Goal: Information Seeking & Learning: Compare options

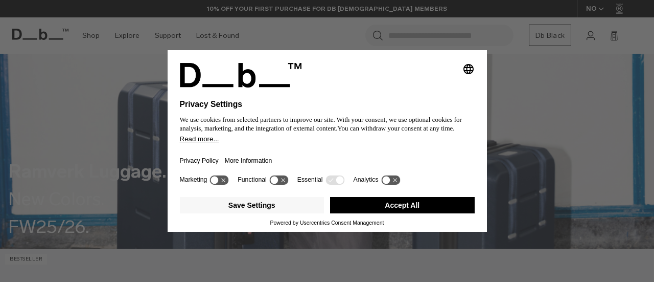
click at [409, 210] on button "Accept All" at bounding box center [402, 205] width 145 height 16
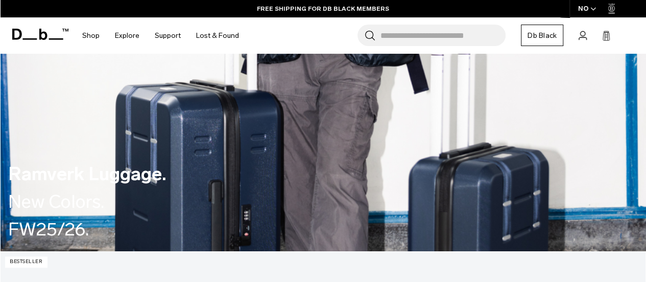
scroll to position [255, 0]
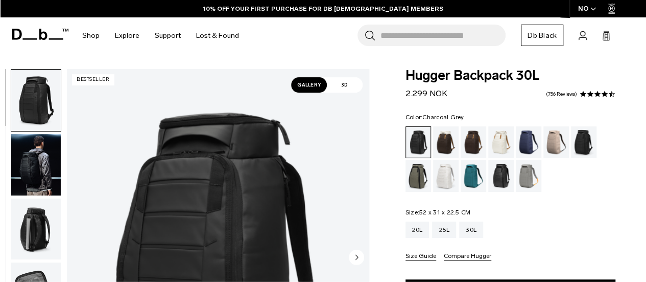
click at [584, 144] on div "Charcoal Grey" at bounding box center [584, 142] width 26 height 32
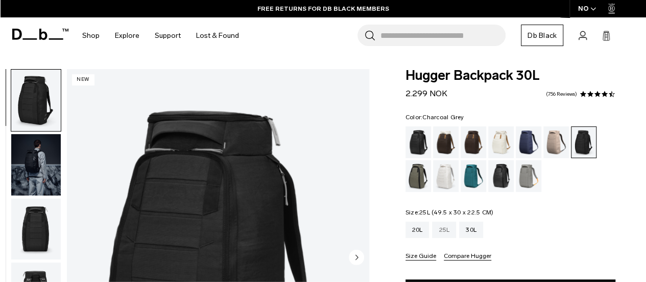
click at [454, 224] on div "25L" at bounding box center [444, 229] width 24 height 16
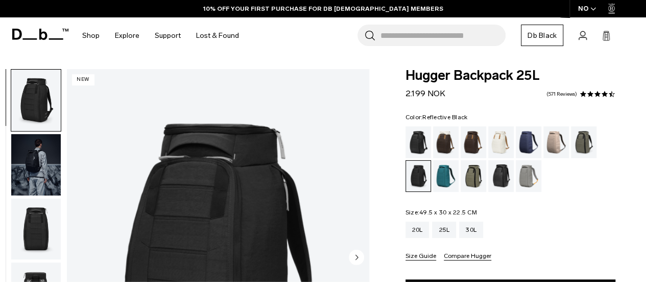
click at [505, 175] on div "Reflective Black" at bounding box center [501, 176] width 26 height 32
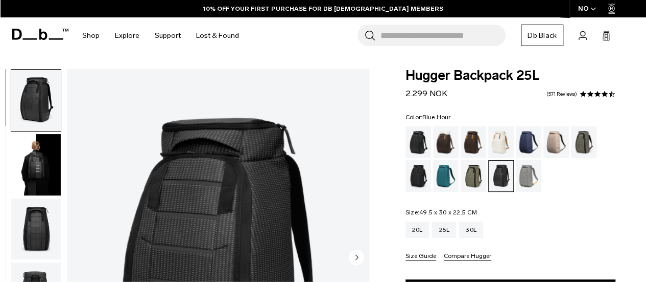
click at [523, 139] on div "Blue Hour" at bounding box center [529, 142] width 26 height 32
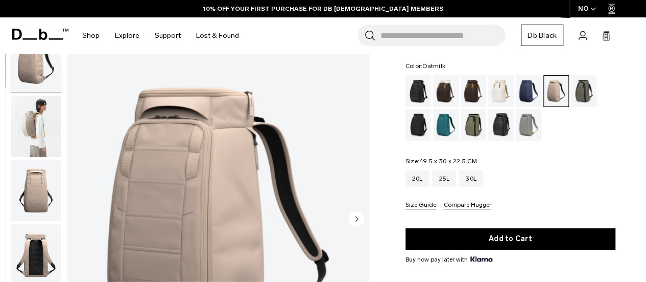
click at [507, 88] on div "Oatmilk" at bounding box center [501, 91] width 26 height 32
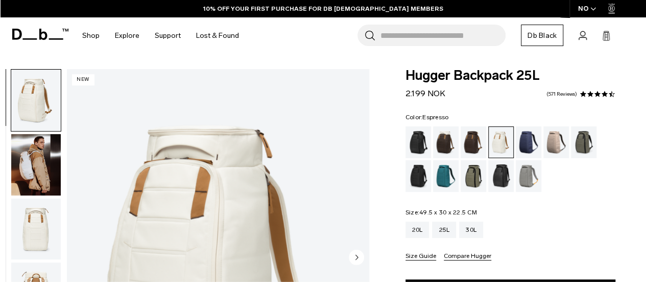
click at [477, 142] on div "Espresso" at bounding box center [474, 142] width 26 height 32
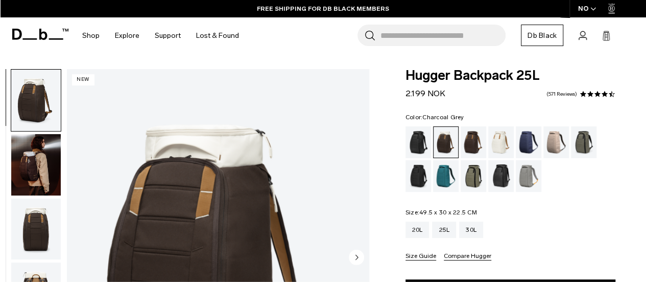
click at [415, 177] on div "Charcoal Grey" at bounding box center [419, 176] width 26 height 32
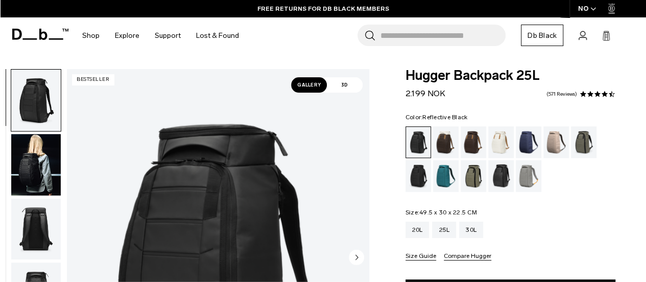
click at [506, 176] on div "Reflective Black" at bounding box center [501, 176] width 26 height 32
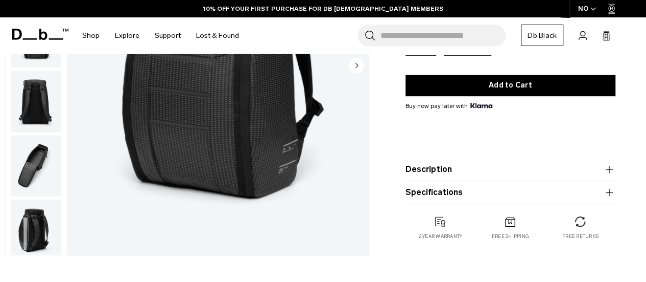
scroll to position [255, 0]
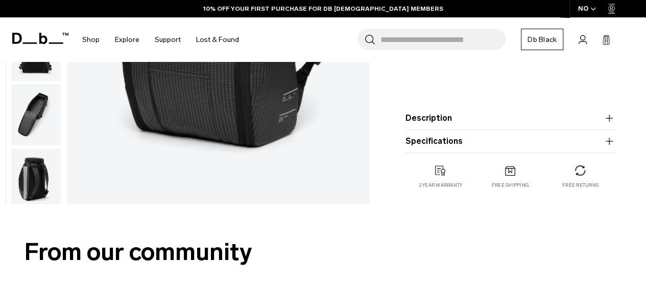
click at [515, 115] on button "Description" at bounding box center [511, 118] width 210 height 12
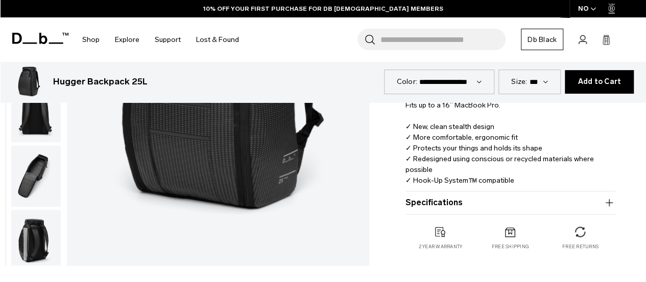
scroll to position [358, 0]
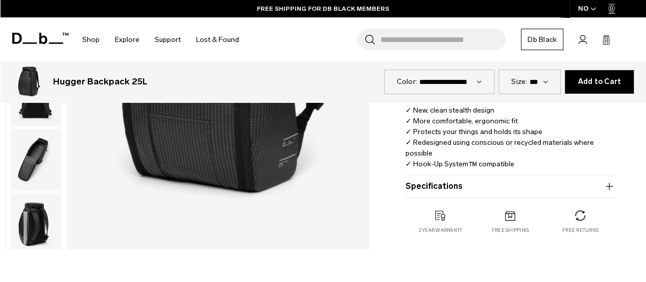
click at [483, 184] on button "Specifications" at bounding box center [511, 186] width 210 height 12
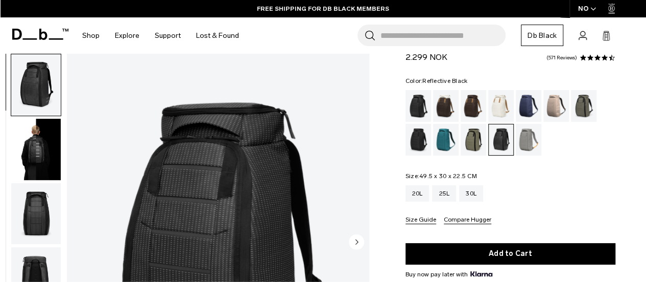
scroll to position [0, 0]
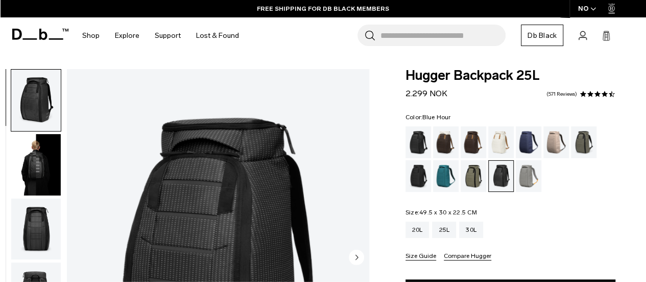
click at [531, 141] on div "Blue Hour" at bounding box center [529, 142] width 26 height 32
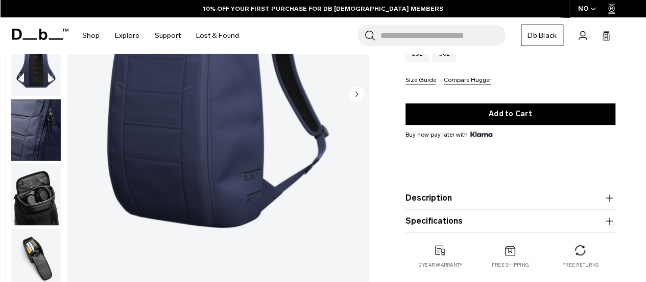
scroll to position [153, 0]
